Goal: Find contact information: Find contact information

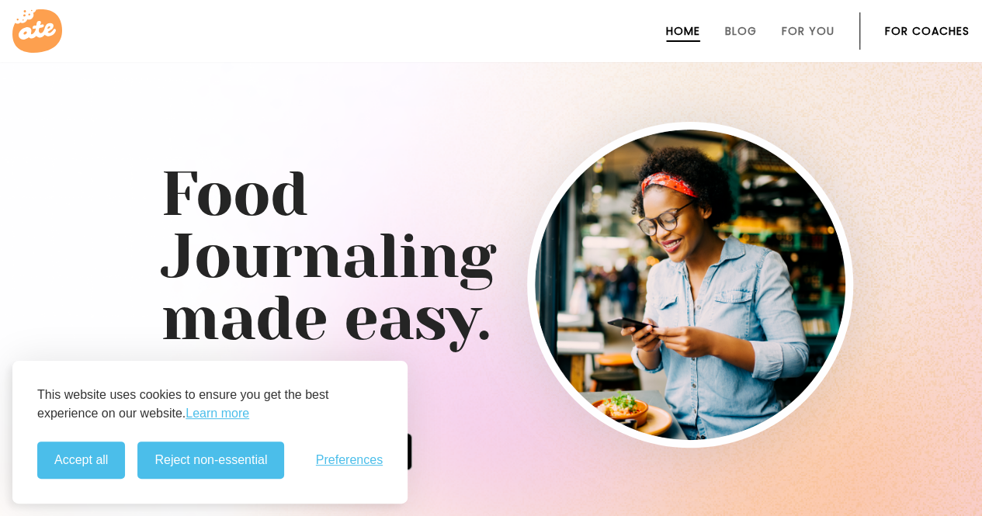
scroll to position [155, 0]
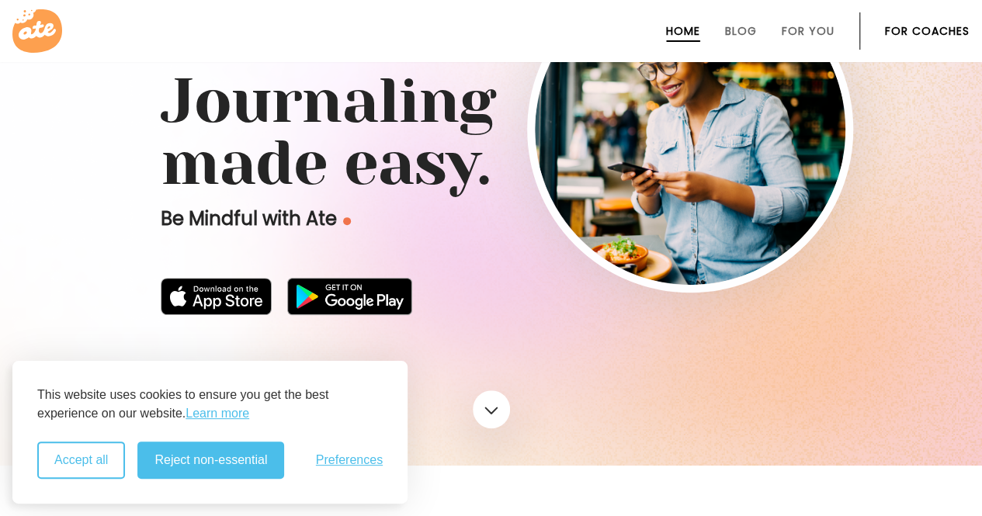
drag, startPoint x: 96, startPoint y: 467, endPoint x: 143, endPoint y: 450, distance: 49.4
click at [96, 467] on button "Accept all" at bounding box center [81, 460] width 88 height 37
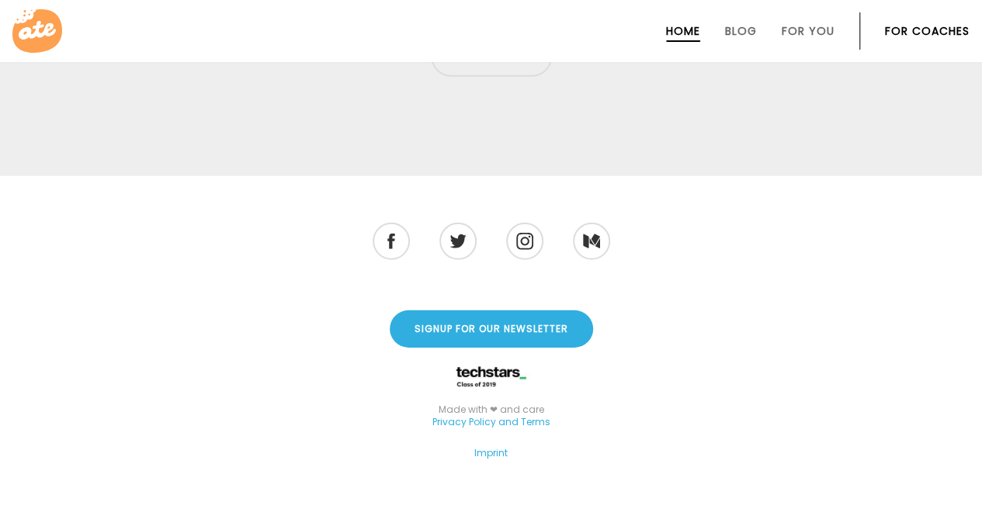
scroll to position [5126, 0]
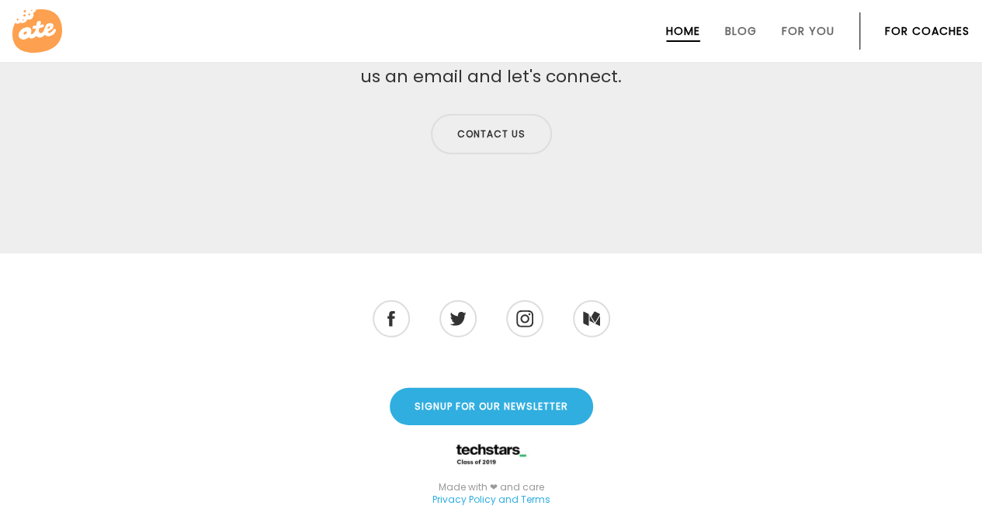
click at [574, 108] on div "Contact us" at bounding box center [491, 134] width 621 height 53
click at [539, 114] on link "Contact us" at bounding box center [491, 134] width 121 height 40
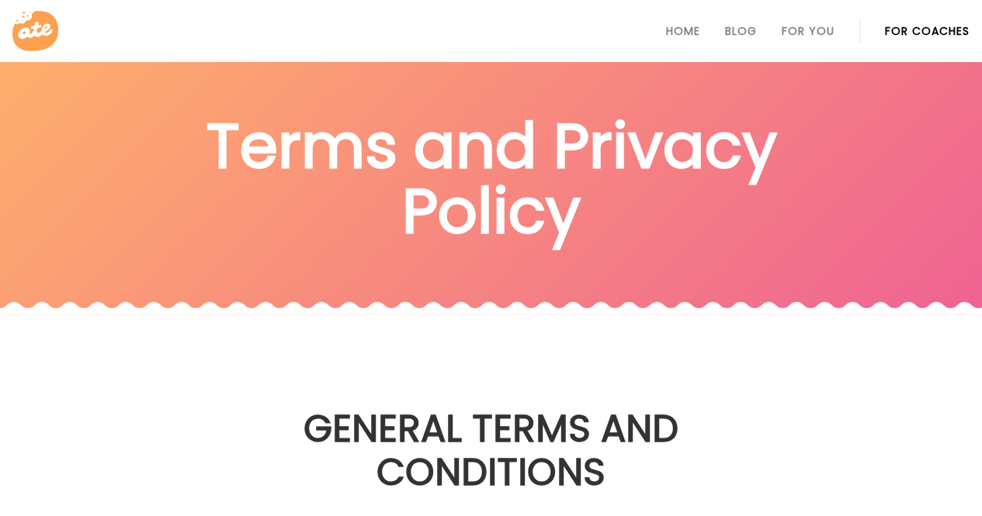
scroll to position [311, 0]
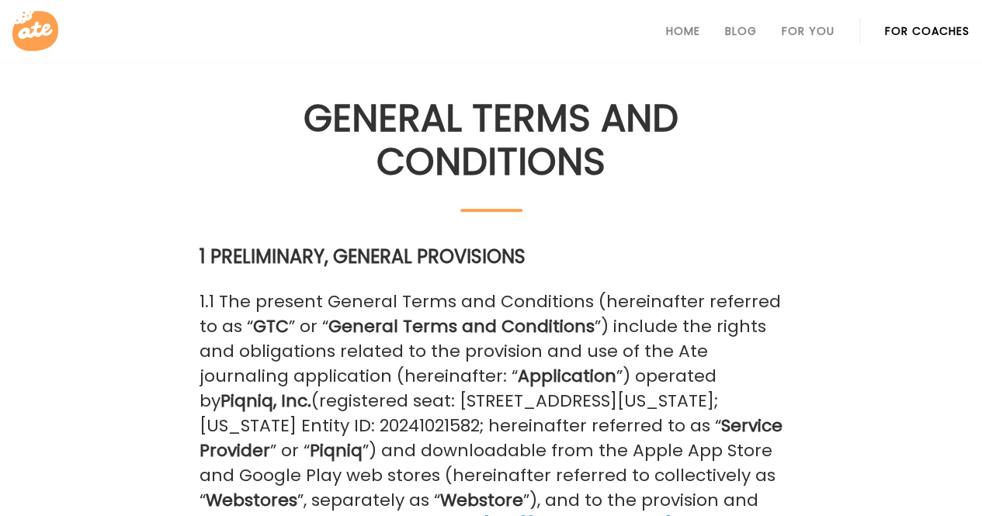
click at [220, 404] on strong "Piqniq, Inc." at bounding box center [265, 401] width 91 height 24
copy strong "Piqniq"
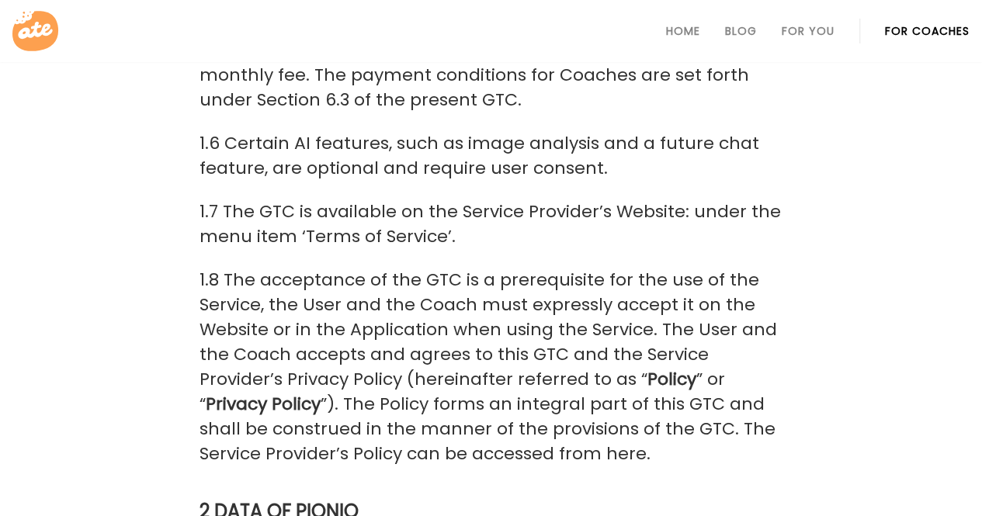
scroll to position [2096, 0]
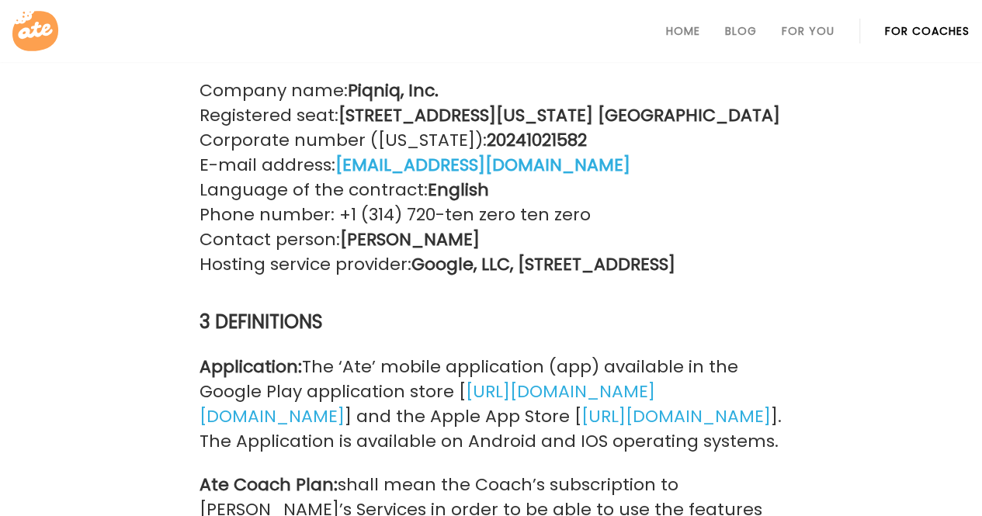
drag, startPoint x: 363, startPoint y: 116, endPoint x: 787, endPoint y: 114, distance: 423.9
copy strong "2000 S Colorado Blvd Bldg1-2000, Denver CO 80222"
